Goal: Information Seeking & Learning: Learn about a topic

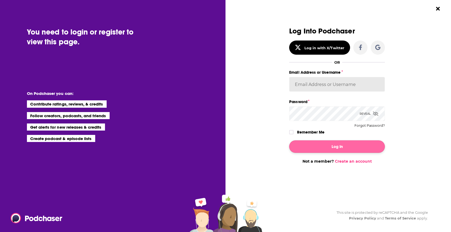
type input "[PERSON_NAME][EMAIL_ADDRESS][PERSON_NAME][PERSON_NAME][DOMAIN_NAME]"
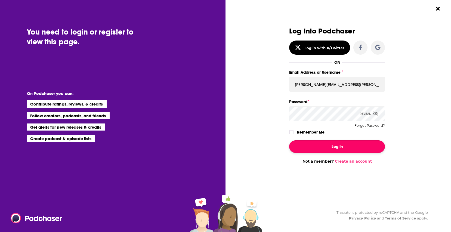
click at [321, 145] on button "Log In" at bounding box center [337, 146] width 96 height 13
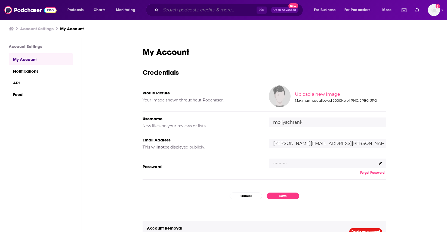
click at [214, 11] on input "Search podcasts, credits, & more..." at bounding box center [209, 10] width 96 height 9
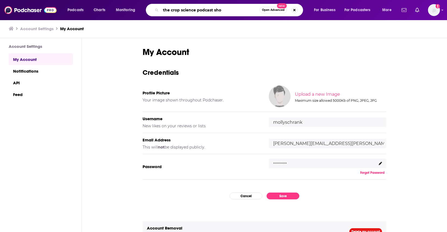
type input "the crop science podcast show"
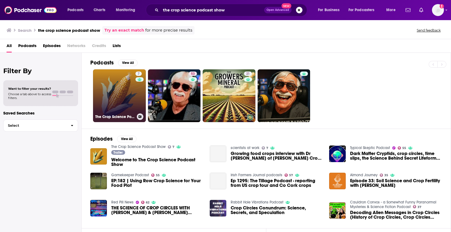
click at [105, 80] on link "7 The Crop Science Podcast Show" at bounding box center [119, 95] width 53 height 53
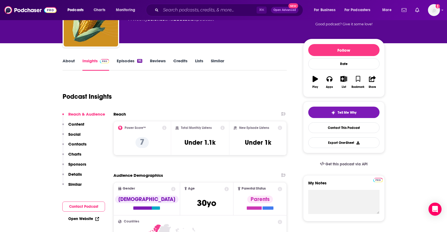
scroll to position [46, 0]
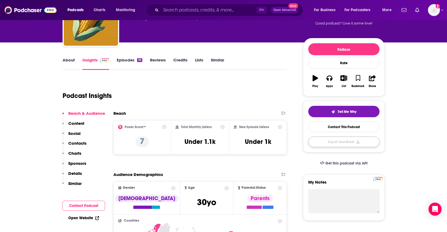
click at [338, 144] on button "Export One-Sheet" at bounding box center [343, 142] width 71 height 11
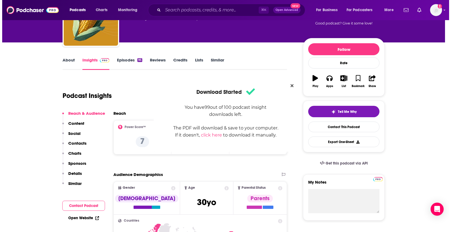
scroll to position [0, 0]
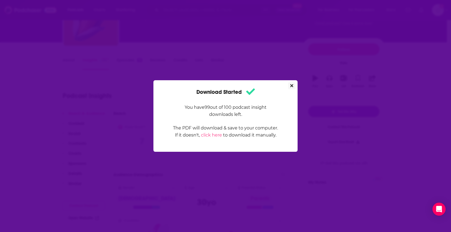
click at [292, 85] on icon "Close" at bounding box center [291, 85] width 3 height 3
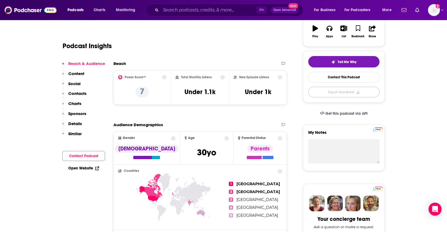
scroll to position [108, 0]
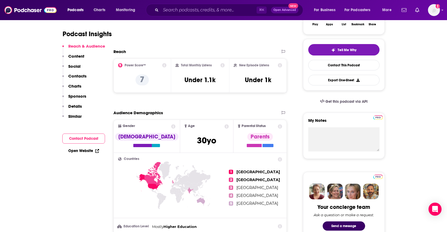
click at [163, 64] on icon at bounding box center [164, 65] width 4 height 4
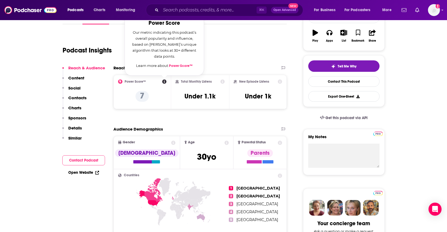
scroll to position [82, 0]
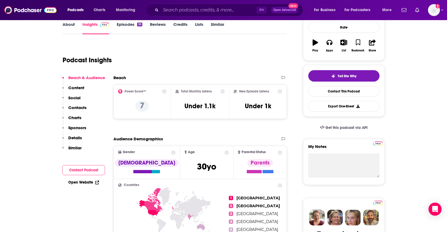
drag, startPoint x: 132, startPoint y: 41, endPoint x: 180, endPoint y: 50, distance: 48.8
click at [162, 91] on icon at bounding box center [164, 91] width 4 height 4
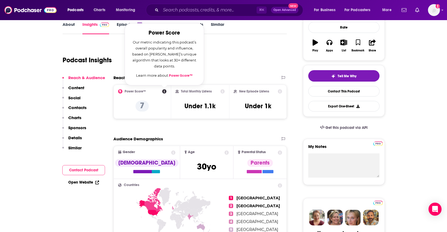
click at [222, 90] on icon at bounding box center [222, 91] width 4 height 4
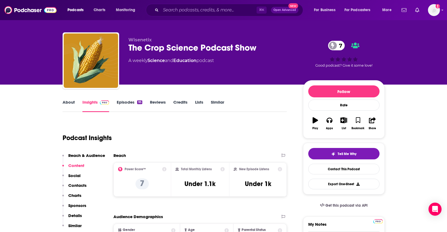
scroll to position [39, 0]
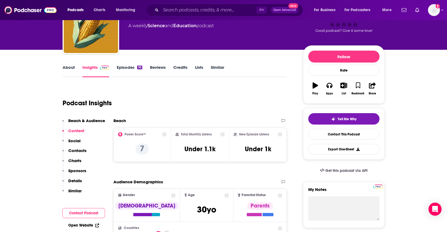
click at [73, 64] on div "About Insights Episodes 95 Reviews Credits Lists Similar" at bounding box center [175, 70] width 224 height 13
click at [71, 66] on link "About" at bounding box center [69, 71] width 12 height 13
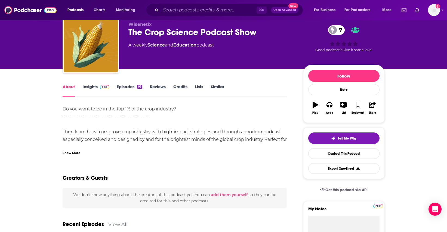
click at [73, 152] on div "Show More" at bounding box center [72, 152] width 18 height 5
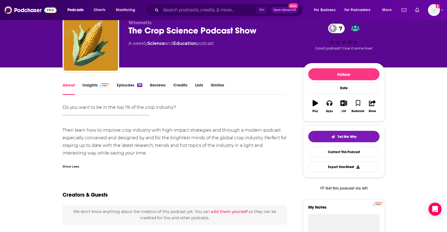
scroll to position [22, 0]
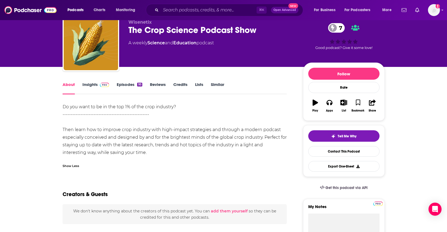
drag, startPoint x: 60, startPoint y: 108, endPoint x: 155, endPoint y: 155, distance: 106.0
copy div "Do you want to be in the top 1% of the crop industry? -------------------------…"
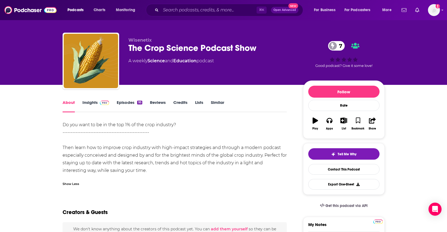
scroll to position [0, 0]
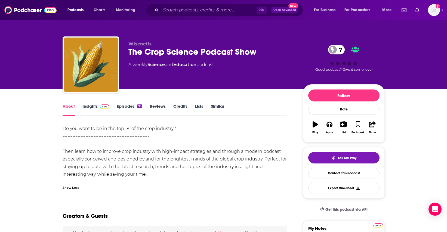
click at [122, 107] on link "Episodes 95" at bounding box center [129, 110] width 25 height 13
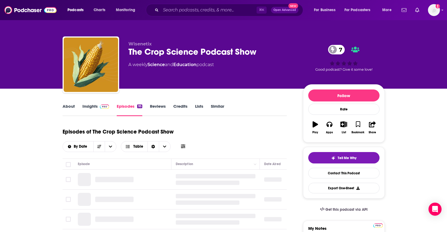
click at [159, 105] on link "Reviews" at bounding box center [158, 110] width 16 height 13
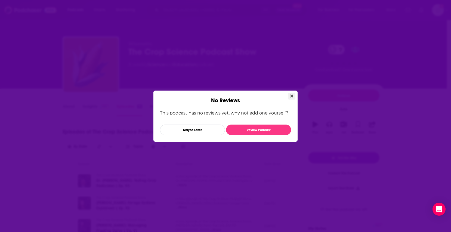
click at [291, 94] on icon "Close" at bounding box center [291, 96] width 3 height 4
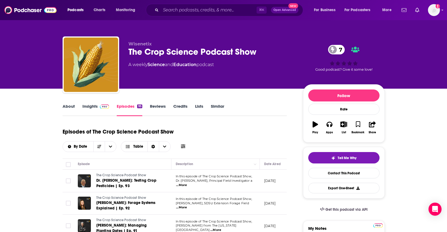
click at [181, 105] on link "Credits" at bounding box center [180, 110] width 14 height 13
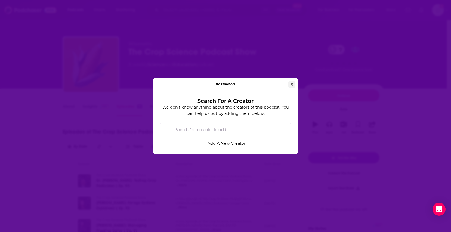
click at [291, 83] on icon "Close" at bounding box center [292, 84] width 3 height 4
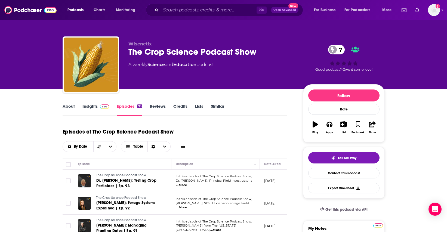
click at [67, 107] on link "About" at bounding box center [69, 110] width 12 height 13
